Goal: Task Accomplishment & Management: Manage account settings

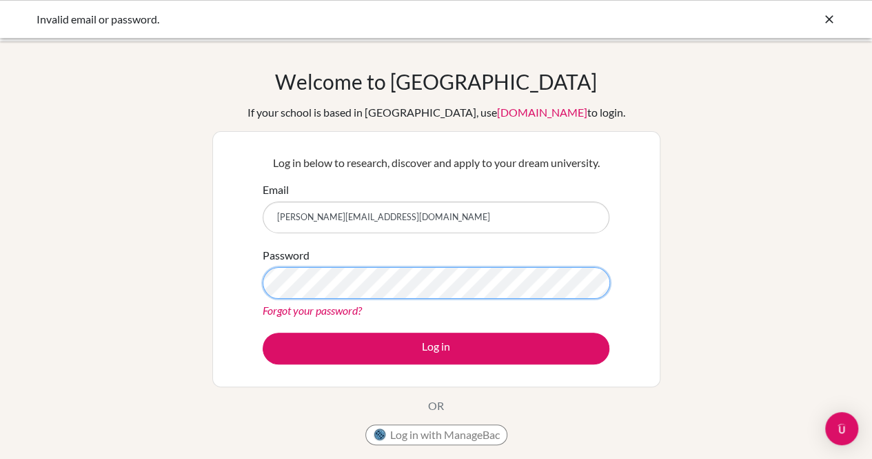
click at [263, 332] on button "Log in" at bounding box center [436, 348] width 347 height 32
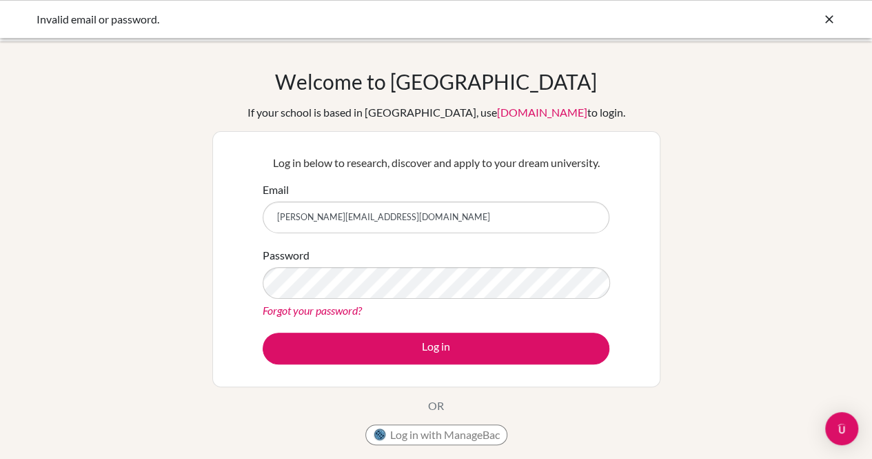
click at [352, 309] on link "Forgot your password?" at bounding box center [312, 309] width 99 height 13
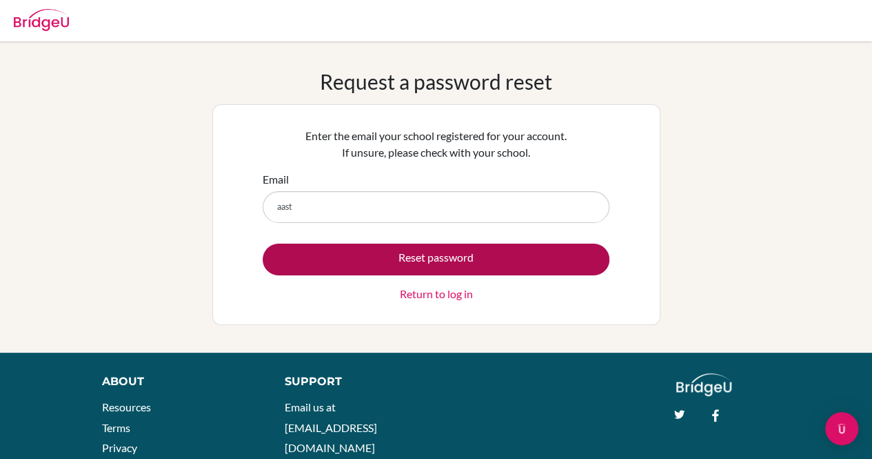
type input "[PERSON_NAME][EMAIL_ADDRESS][DOMAIN_NAME]"
click at [343, 253] on button "Reset password" at bounding box center [436, 259] width 347 height 32
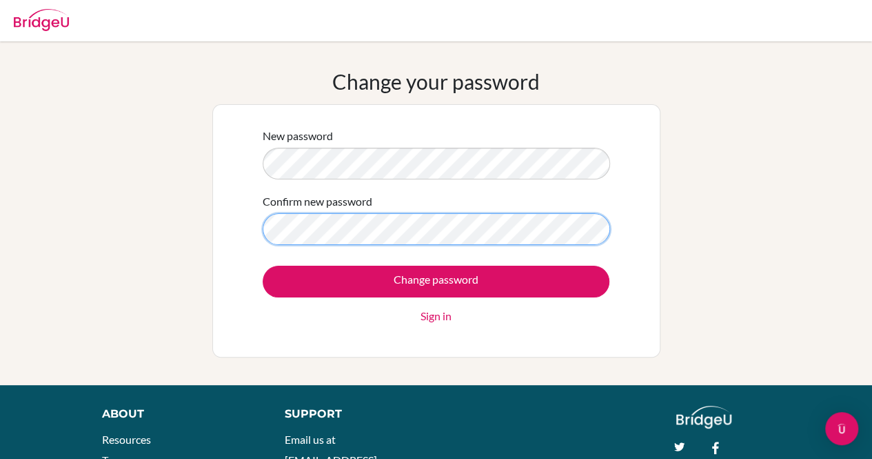
click at [263, 265] on input "Change password" at bounding box center [436, 281] width 347 height 32
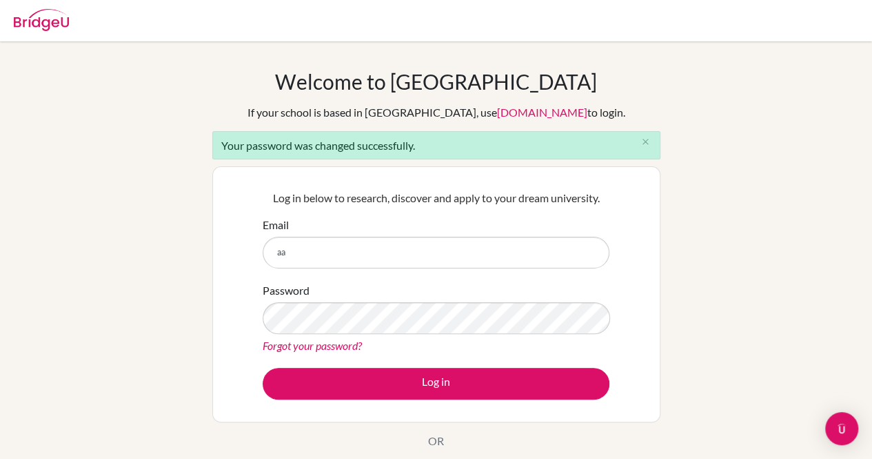
type input "[PERSON_NAME][EMAIL_ADDRESS][DOMAIN_NAME]"
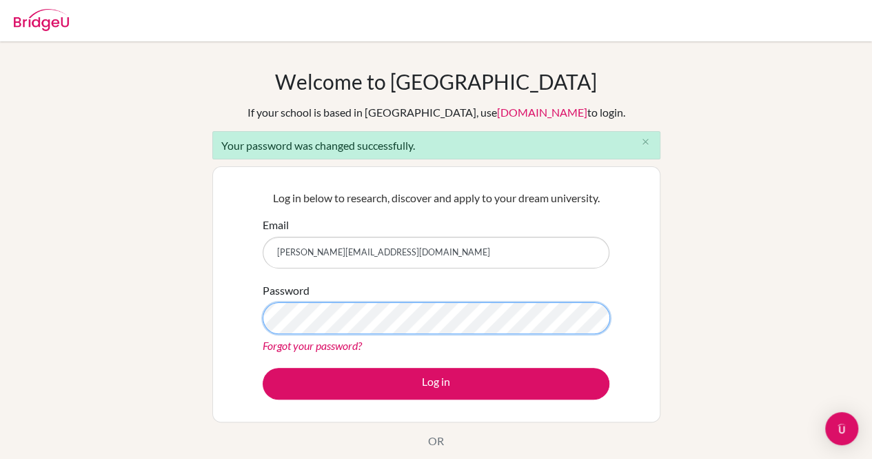
click at [263, 368] on button "Log in" at bounding box center [436, 384] width 347 height 32
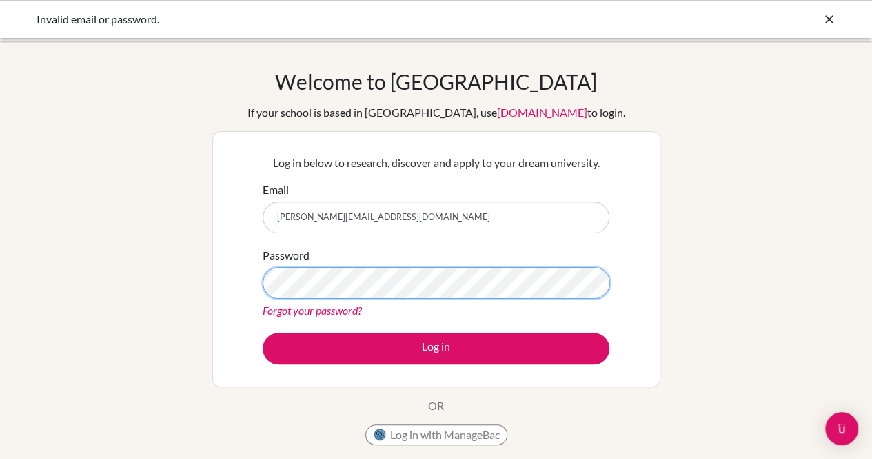
click at [263, 332] on button "Log in" at bounding box center [436, 348] width 347 height 32
